Goal: Transaction & Acquisition: Purchase product/service

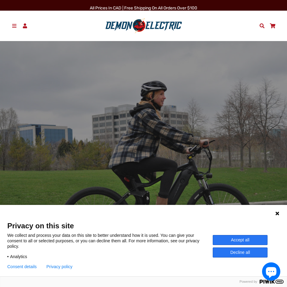
click at [221, 255] on button "Decline all" at bounding box center [240, 253] width 55 height 10
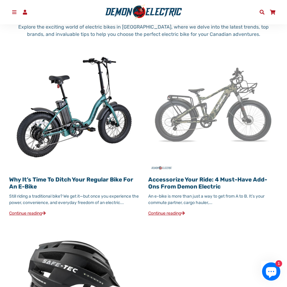
scroll to position [731, 0]
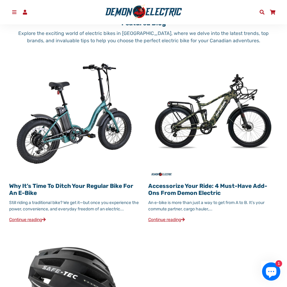
click at [104, 126] on img at bounding box center [74, 114] width 130 height 130
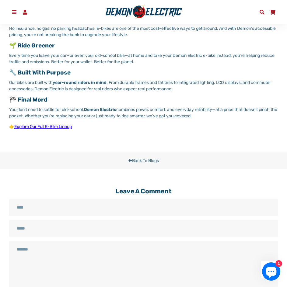
scroll to position [335, 0]
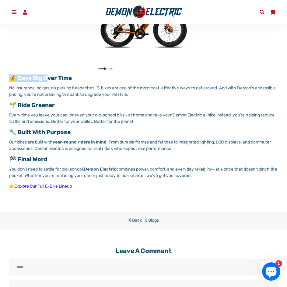
drag, startPoint x: 12, startPoint y: 79, endPoint x: 48, endPoint y: 82, distance: 35.7
click at [48, 82] on h3 "💰 Save Big Over Time" at bounding box center [143, 78] width 269 height 7
click at [23, 83] on div "Still riding a traditional bike? We get it—but once you experience the power, c…" at bounding box center [143, 28] width 269 height 321
drag, startPoint x: 16, startPoint y: 78, endPoint x: 8, endPoint y: 77, distance: 8.0
click at [8, 77] on div "Share Share on Facebook Tweet Tweet on Twitter Pin it Pin on Pinterest Still ri…" at bounding box center [139, 23] width 278 height 341
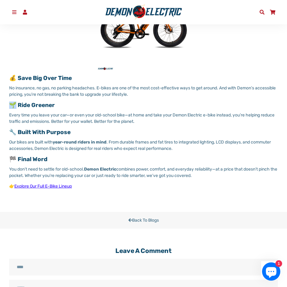
drag, startPoint x: 18, startPoint y: 102, endPoint x: 10, endPoint y: 105, distance: 8.7
click at [10, 105] on h3 "🌱 Ride Greener" at bounding box center [143, 105] width 269 height 7
drag, startPoint x: 16, startPoint y: 133, endPoint x: 5, endPoint y: 134, distance: 10.1
click at [5, 134] on div "Share Share on Facebook Tweet Tweet on Twitter Pin it Pin on Pinterest Still ri…" at bounding box center [139, 23] width 278 height 341
drag, startPoint x: 18, startPoint y: 159, endPoint x: 11, endPoint y: 160, distance: 7.1
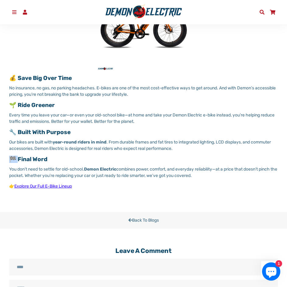
click at [11, 160] on h3 "🏁 Final Word" at bounding box center [143, 159] width 269 height 7
click at [148, 133] on h3 "🔧 Built with Purpose" at bounding box center [143, 132] width 269 height 7
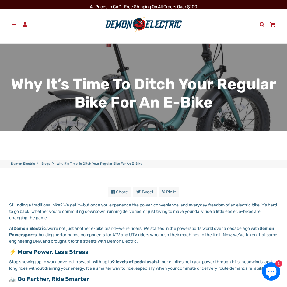
scroll to position [0, 0]
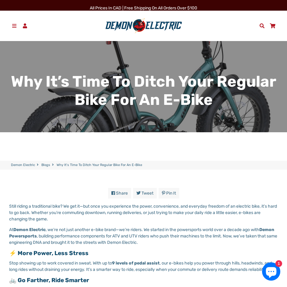
click at [12, 27] on span at bounding box center [14, 25] width 6 height 5
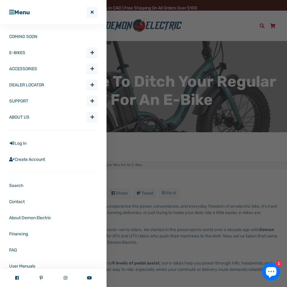
click at [30, 55] on link "E-BIKES" at bounding box center [48, 53] width 78 height 16
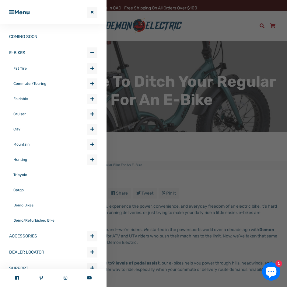
click at [27, 67] on link "Fat Tire" at bounding box center [49, 68] width 73 height 15
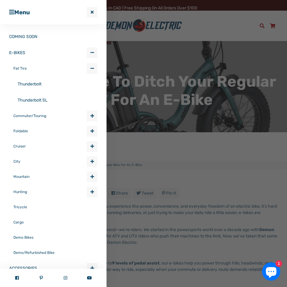
click at [27, 83] on link "Thunderbolt" at bounding box center [58, 84] width 80 height 16
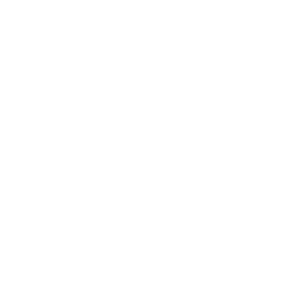
select select "******"
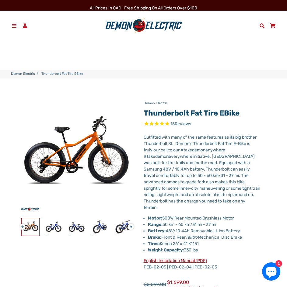
click at [16, 25] on span at bounding box center [14, 25] width 6 height 5
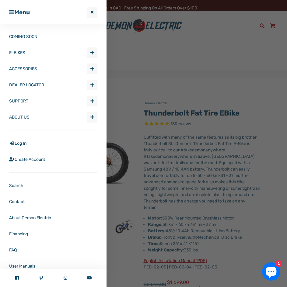
click at [31, 50] on link "E-BIKES" at bounding box center [48, 53] width 78 height 16
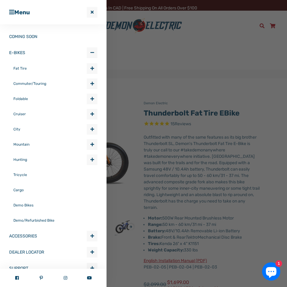
click at [18, 188] on link "Cargo" at bounding box center [55, 190] width 84 height 15
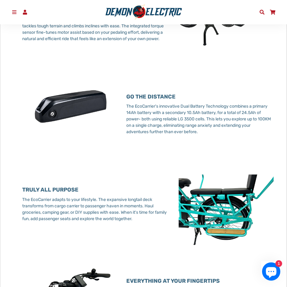
scroll to position [457, 0]
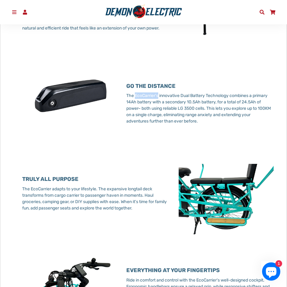
drag, startPoint x: 134, startPoint y: 97, endPoint x: 159, endPoint y: 95, distance: 24.8
click at [159, 95] on p "The EcoCarrier's innovative Dual Battery Technology combines a primary 14Ah bat…" at bounding box center [199, 109] width 147 height 32
copy p "EcoCarrier's"
